Goal: Ask a question: Seek information or help from site administrators or community

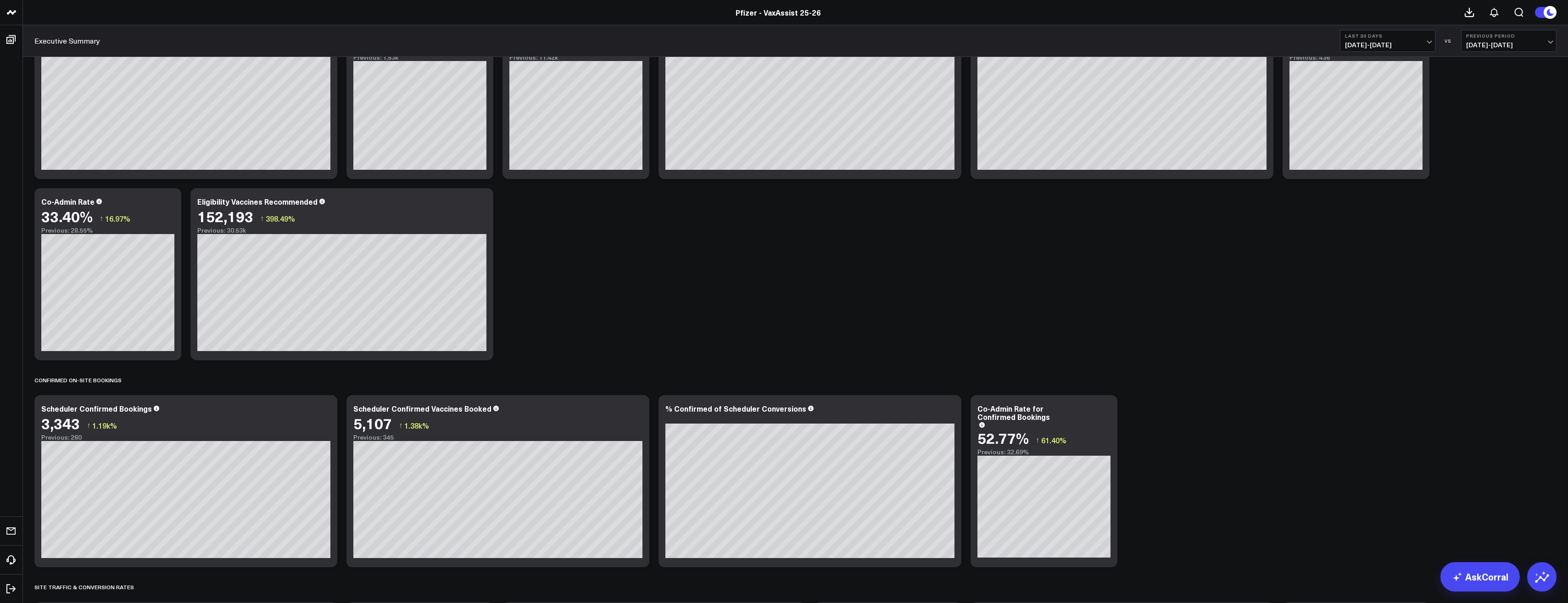
scroll to position [321, 0]
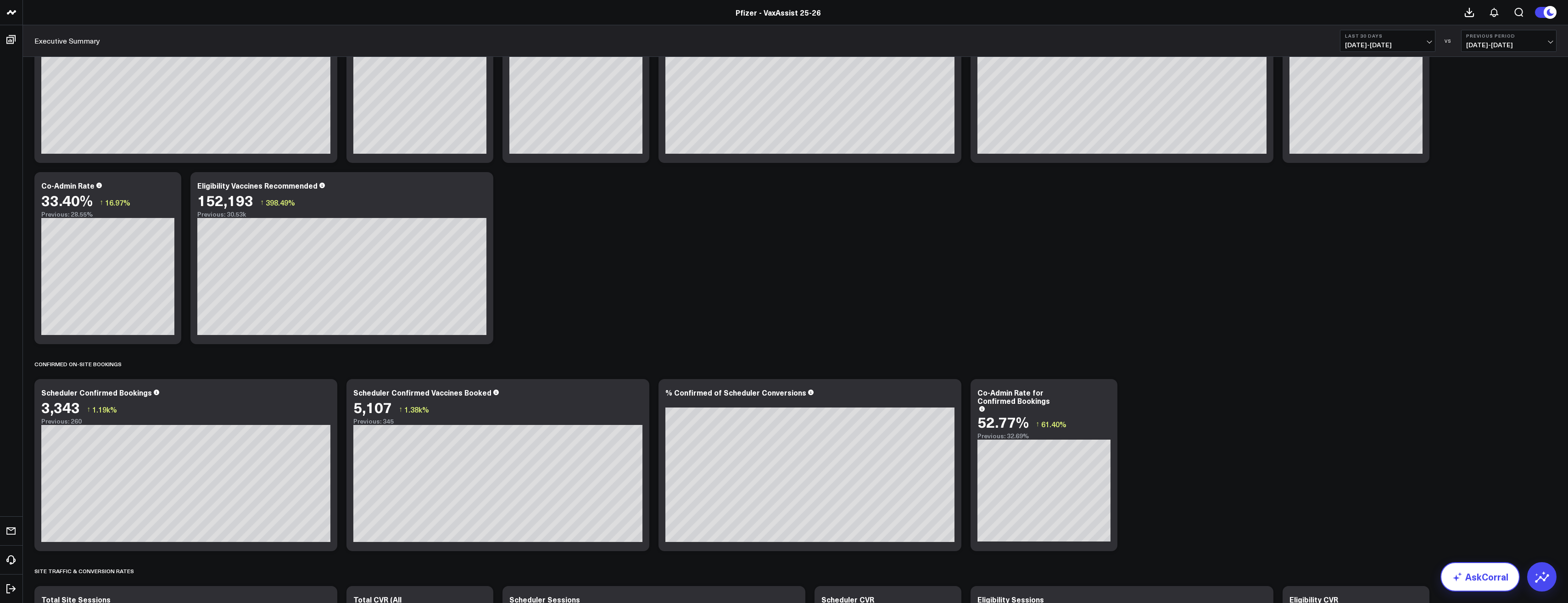
click at [576, 308] on icon at bounding box center [1457, 577] width 11 height 11
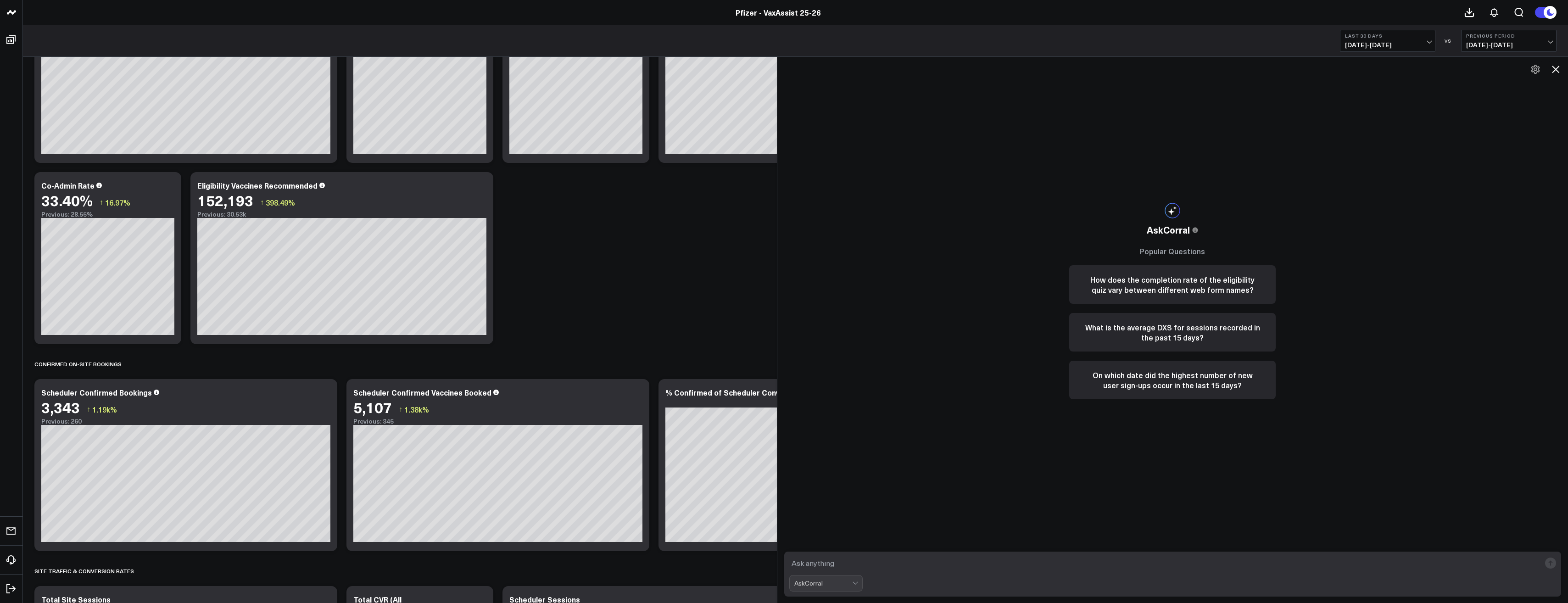
click at [576, 308] on textarea at bounding box center [1165, 562] width 752 height 16
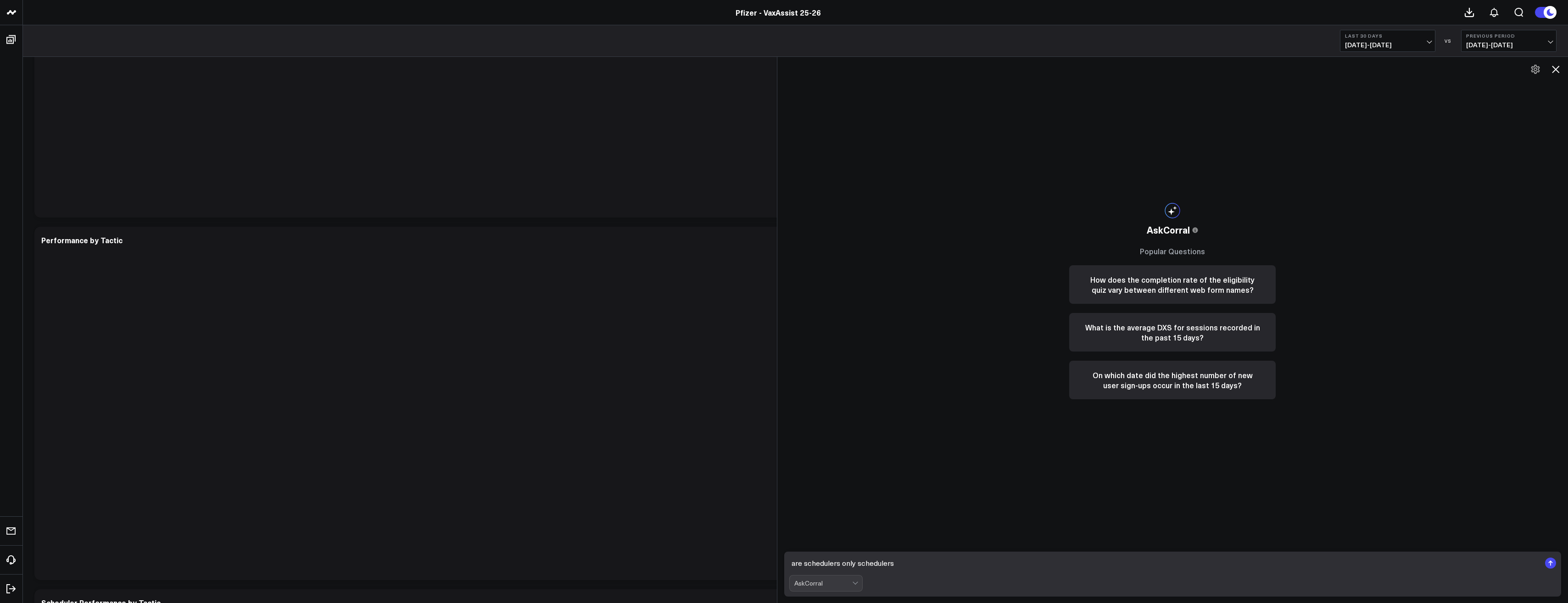
scroll to position [1697, 0]
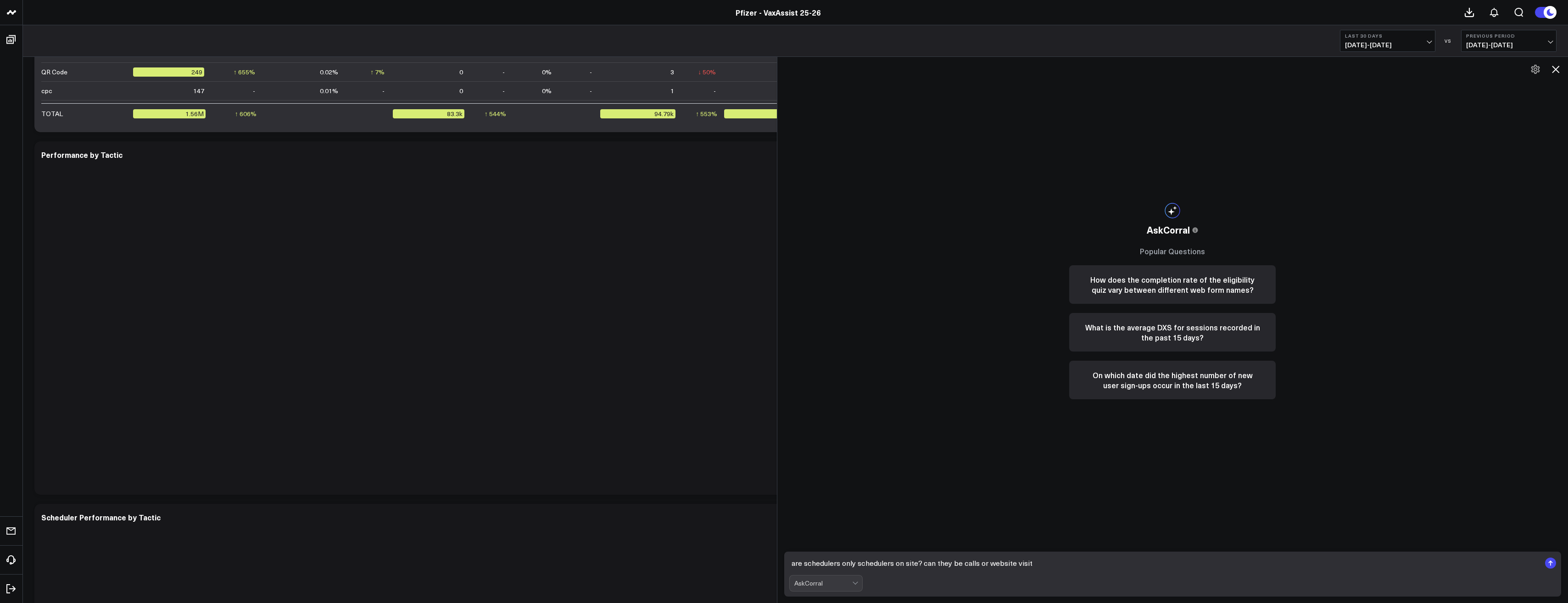
type textarea "are schedulers only schedulers on site? can they be calls or website visits"
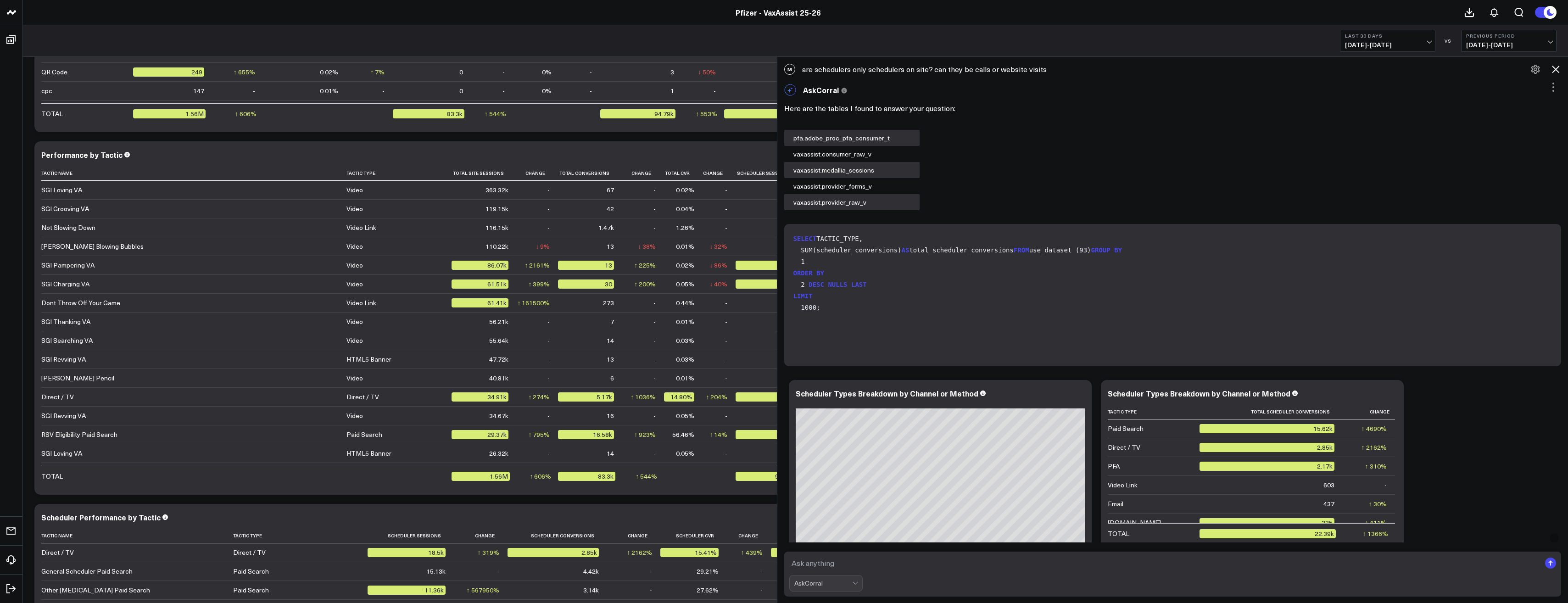
scroll to position [1560, 0]
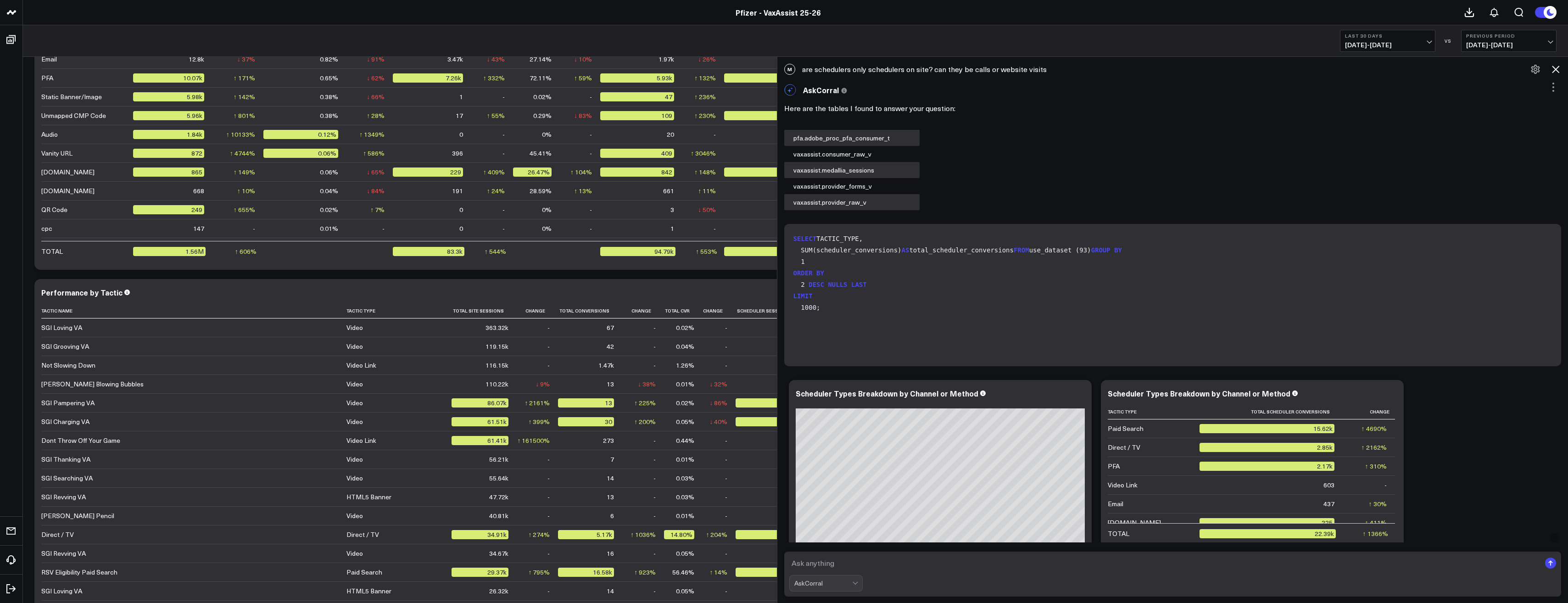
click at [576, 68] on icon at bounding box center [1556, 69] width 11 height 11
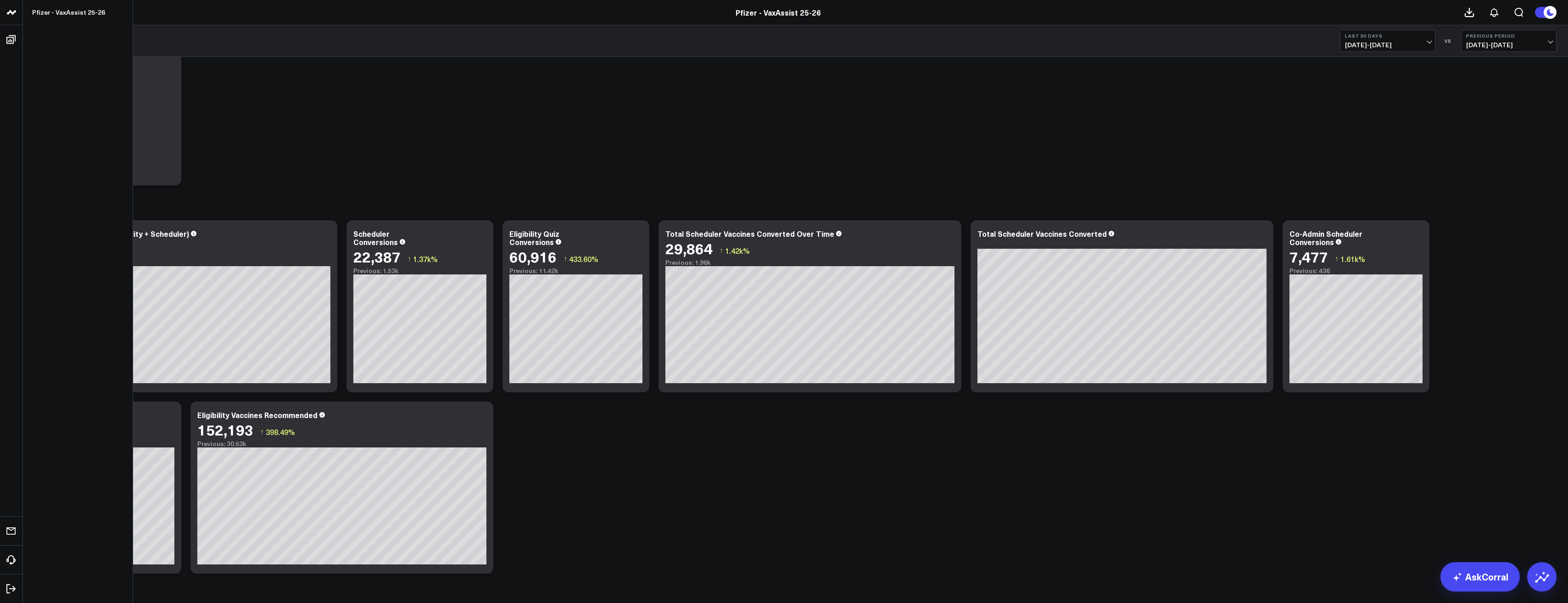
scroll to position [0, 0]
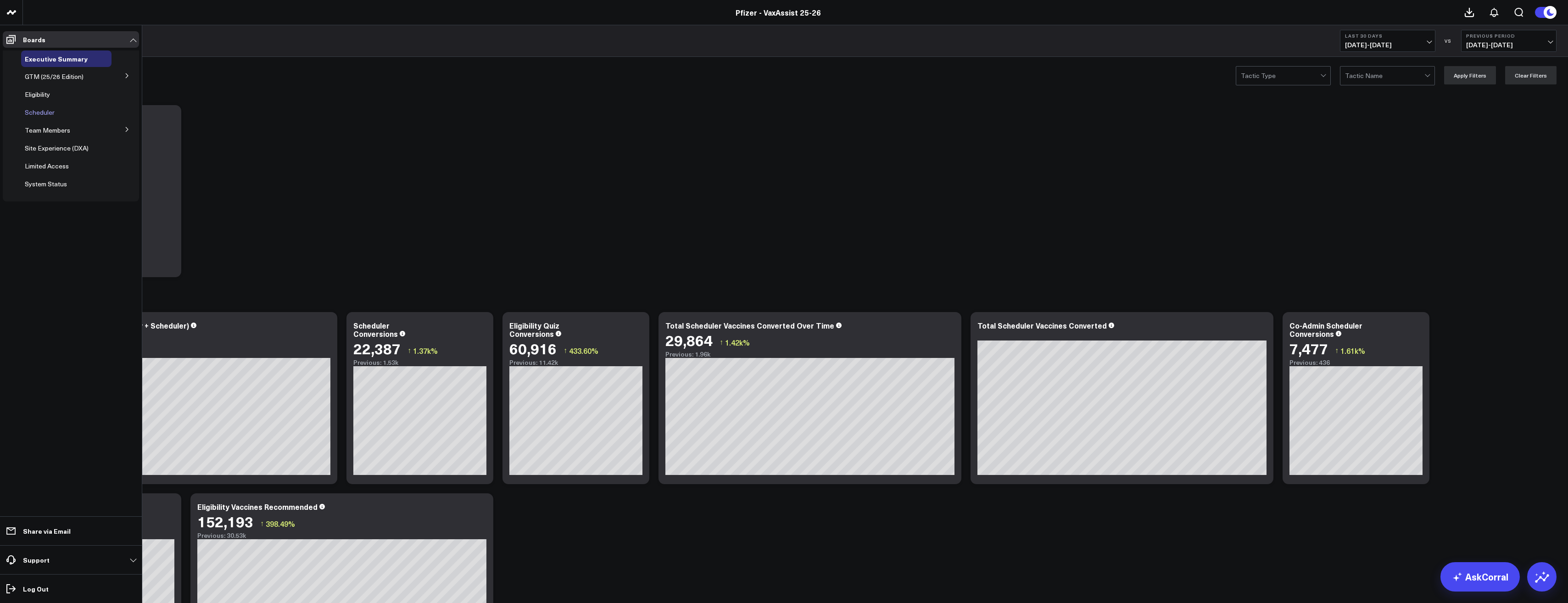
click at [43, 109] on span "Scheduler" at bounding box center [40, 112] width 30 height 9
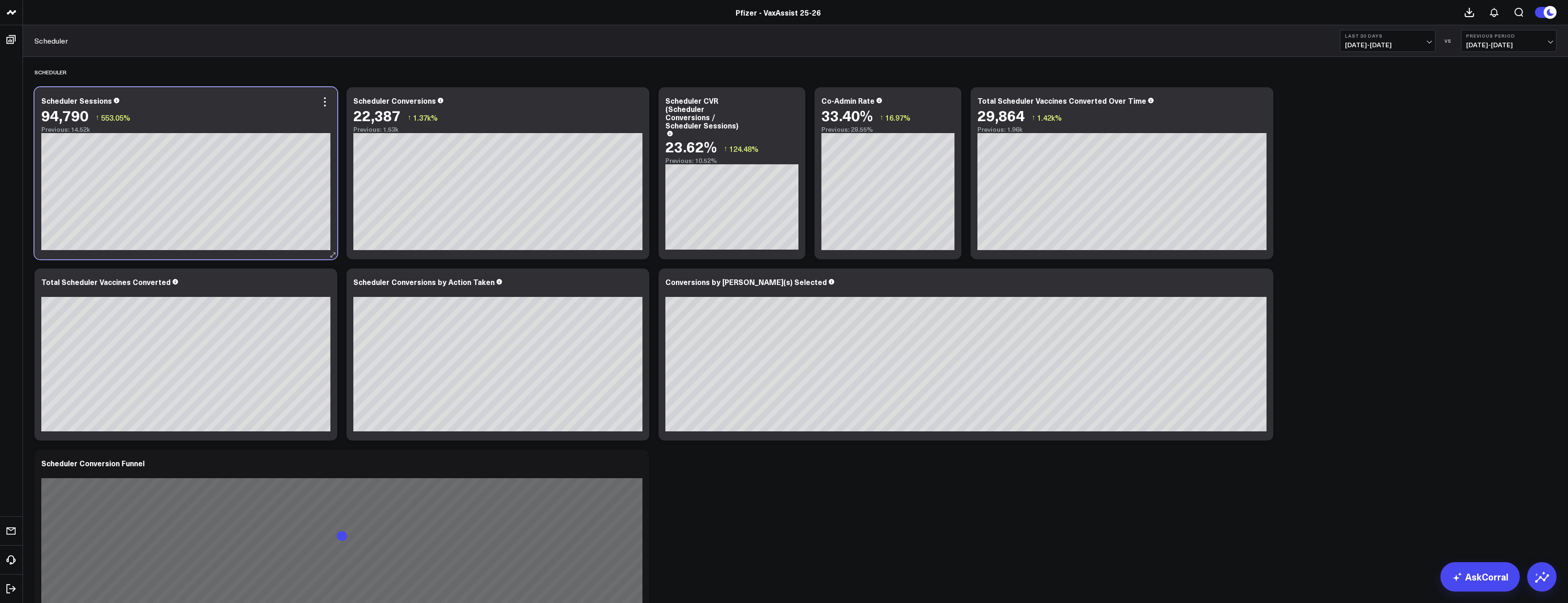
click at [325, 108] on div "94,790 ↑ 553.05%" at bounding box center [186, 115] width 289 height 16
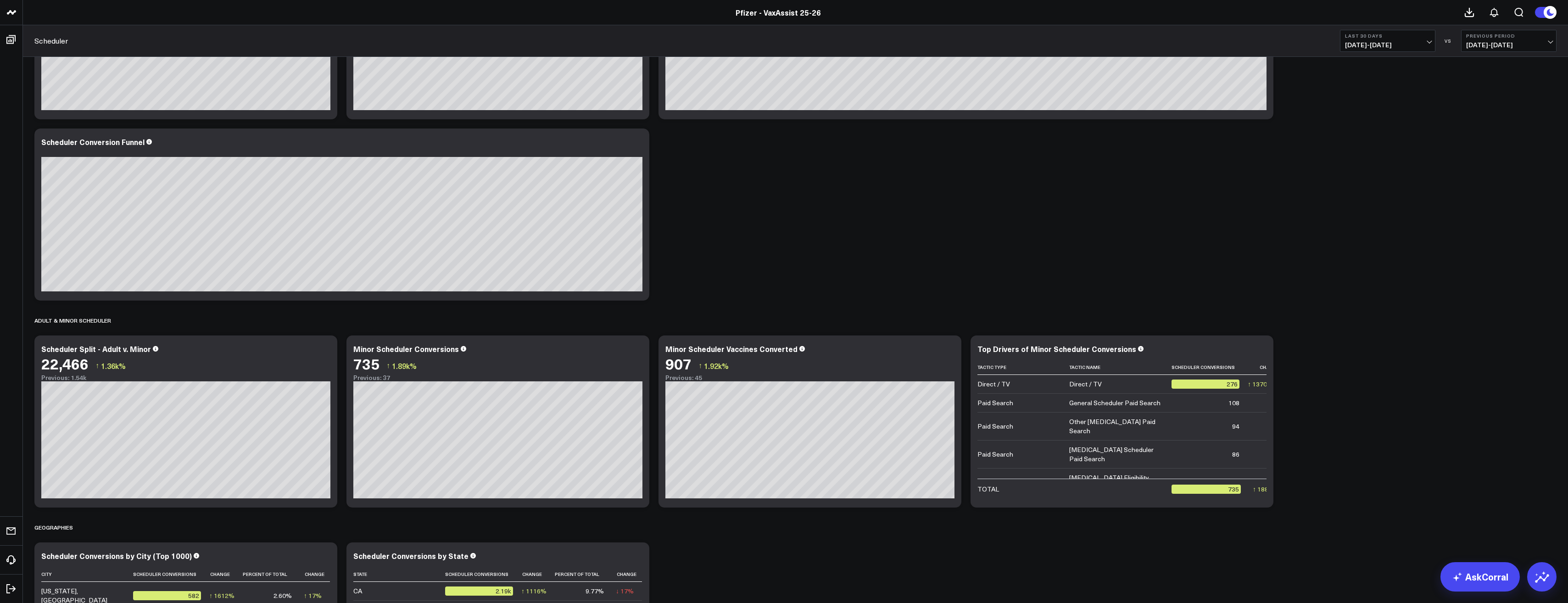
scroll to position [413, 0]
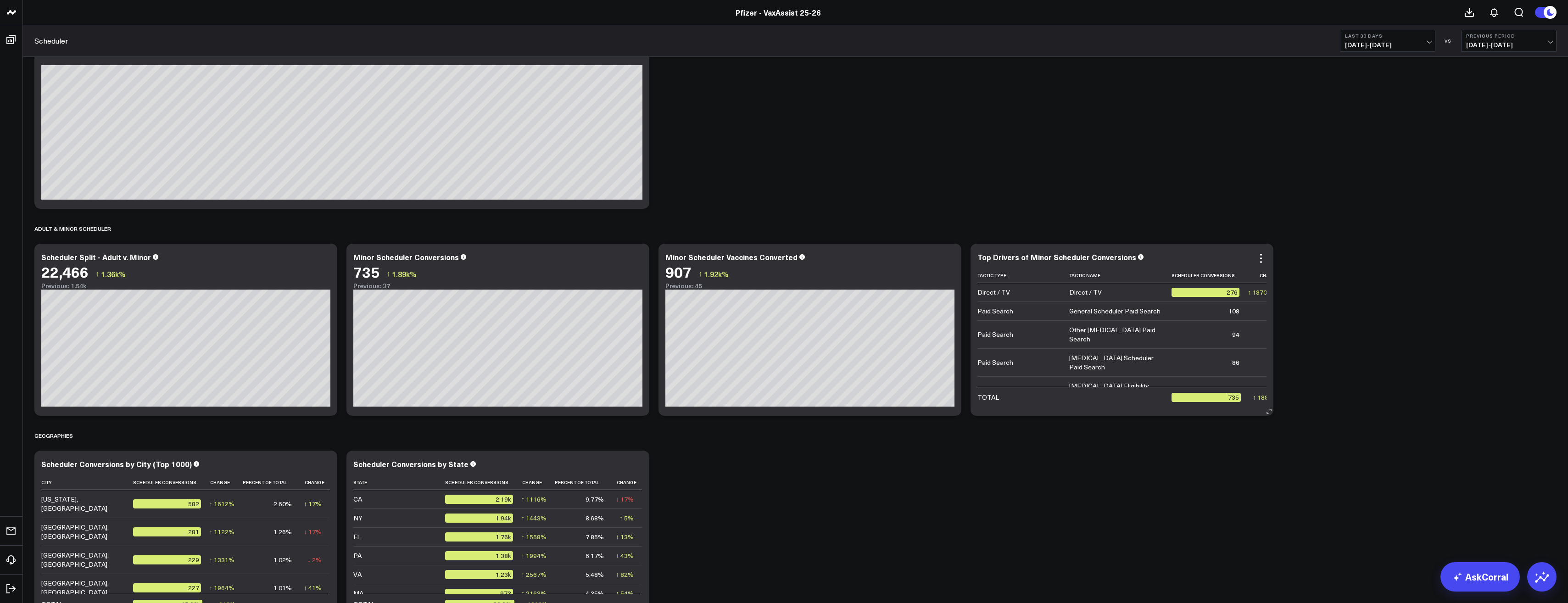
click at [576, 263] on div "Top Drivers of Minor Scheduler Conversions Tactic Type Tactic Name Scheduler Co…" at bounding box center [1122, 329] width 289 height 154
click at [576, 259] on icon at bounding box center [1261, 258] width 2 height 2
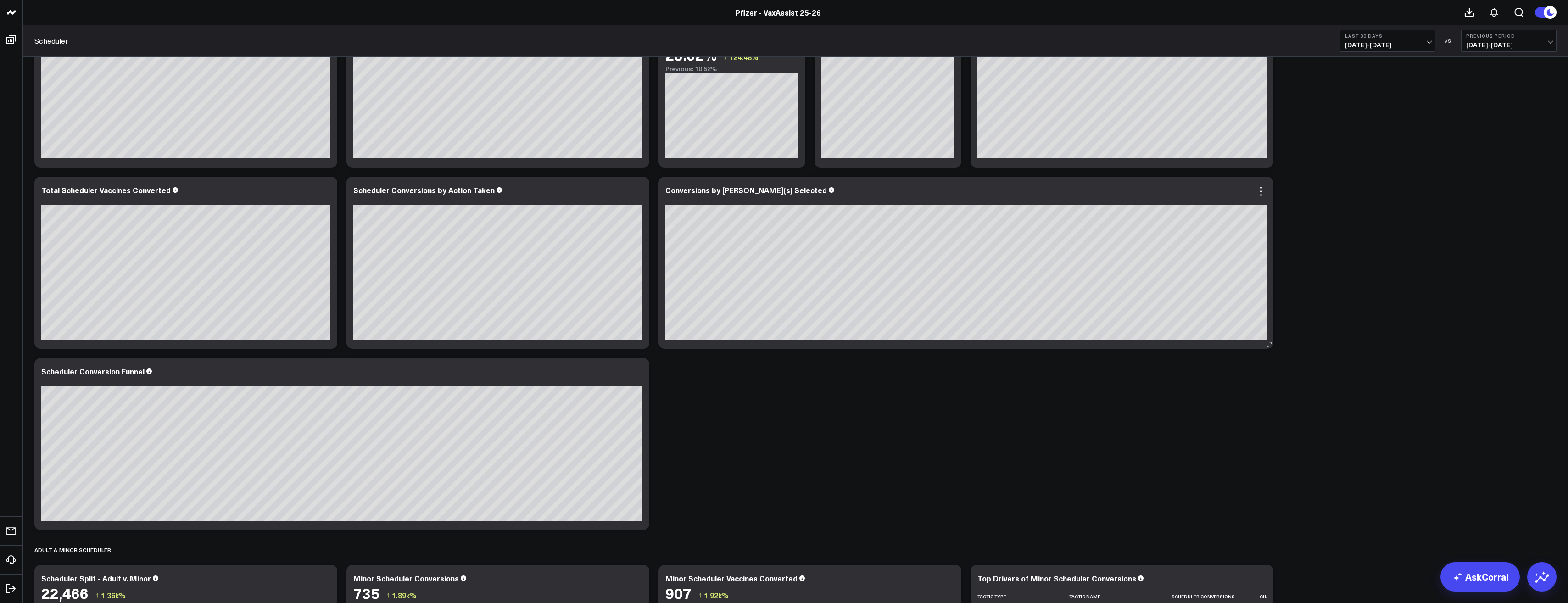
scroll to position [0, 0]
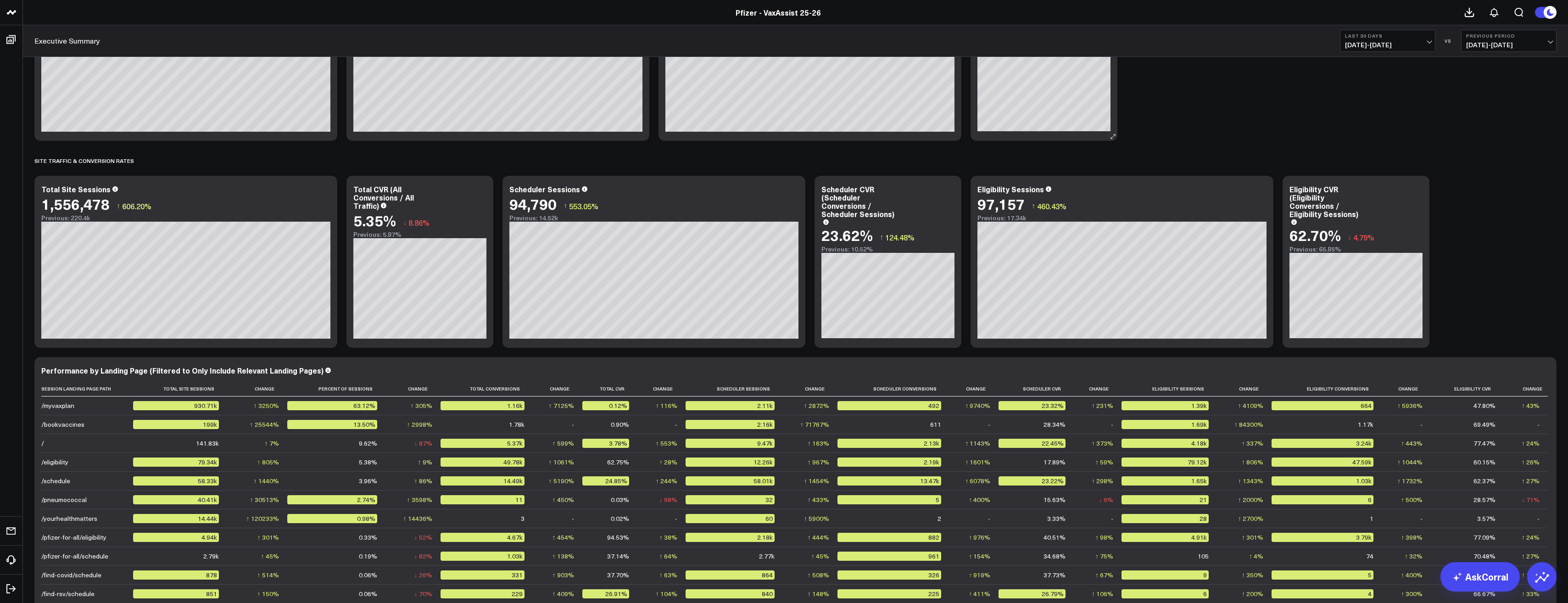
scroll to position [642, 0]
